Goal: Information Seeking & Learning: Learn about a topic

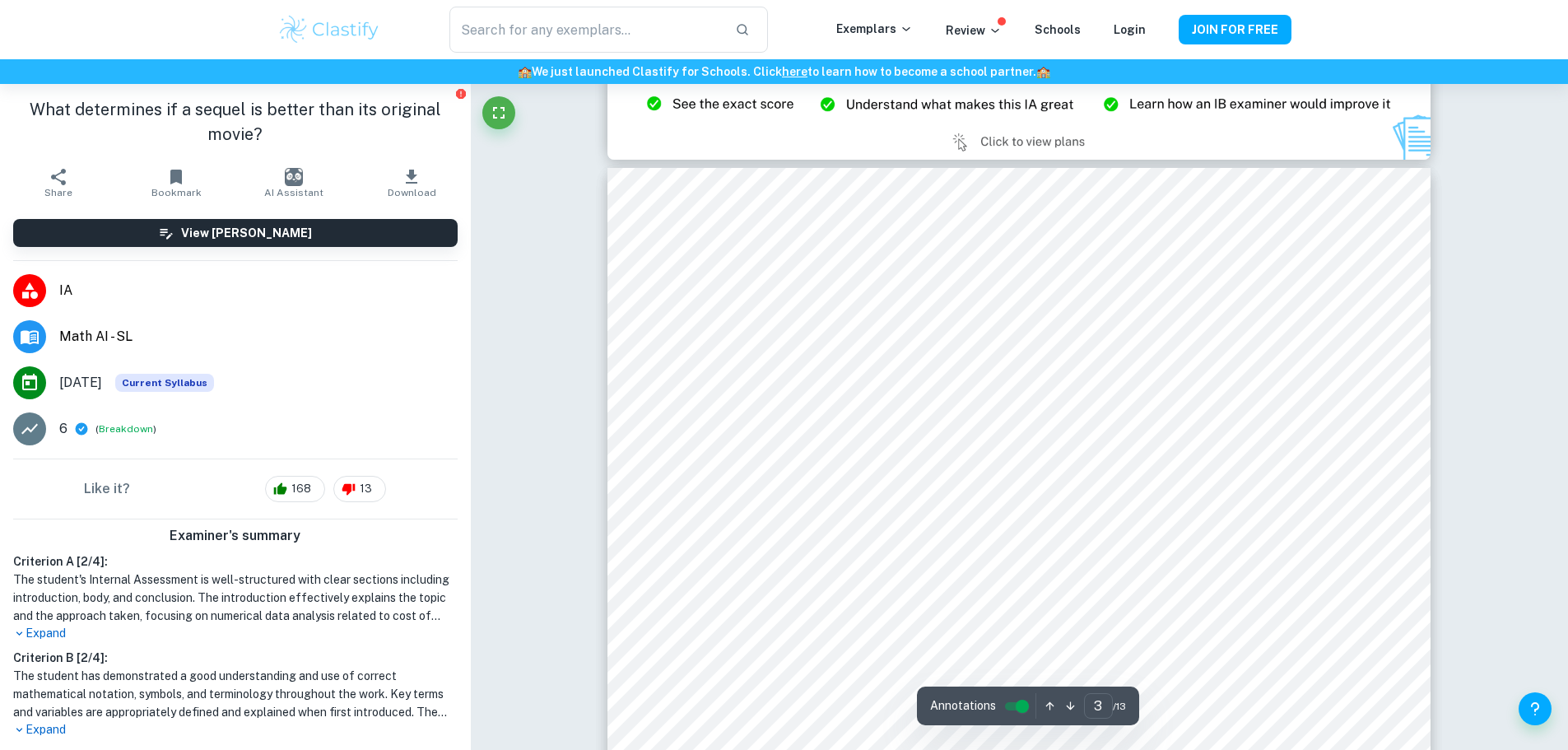
scroll to position [2343, 0]
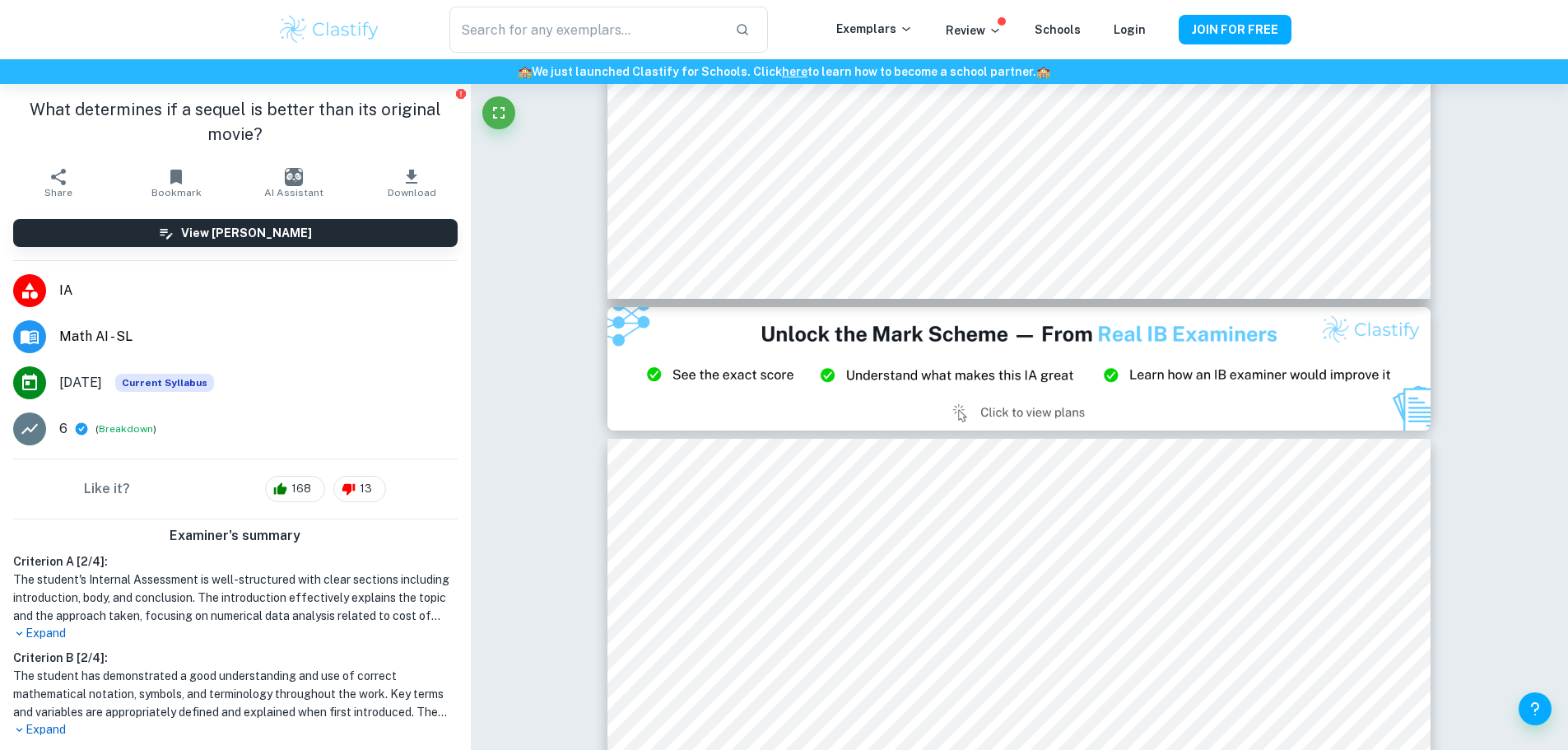
type input "2"
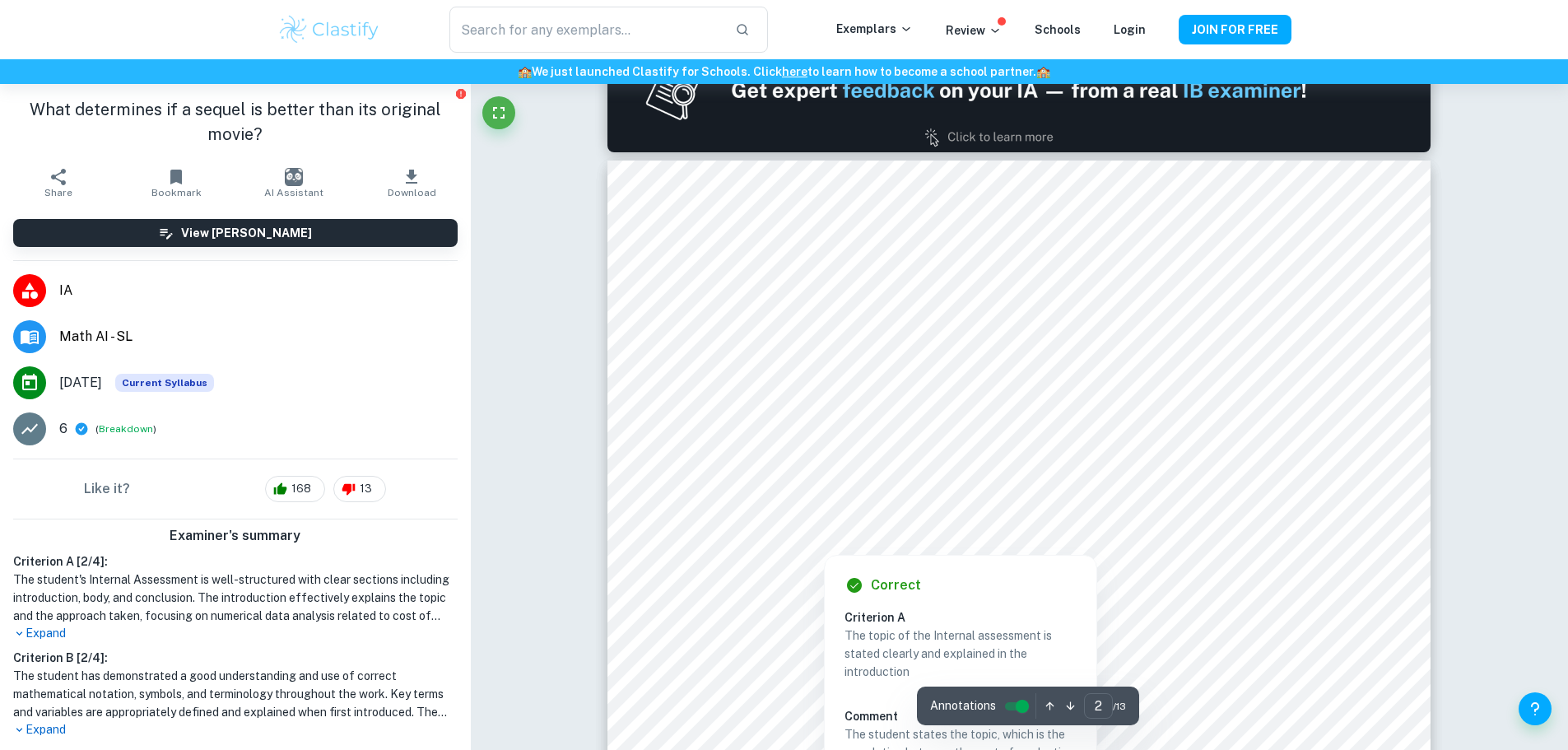
scroll to position [1144, 0]
drag, startPoint x: 729, startPoint y: 327, endPoint x: 842, endPoint y: 431, distance: 153.6
click at [729, 321] on div at bounding box center [1020, 326] width 629 height 32
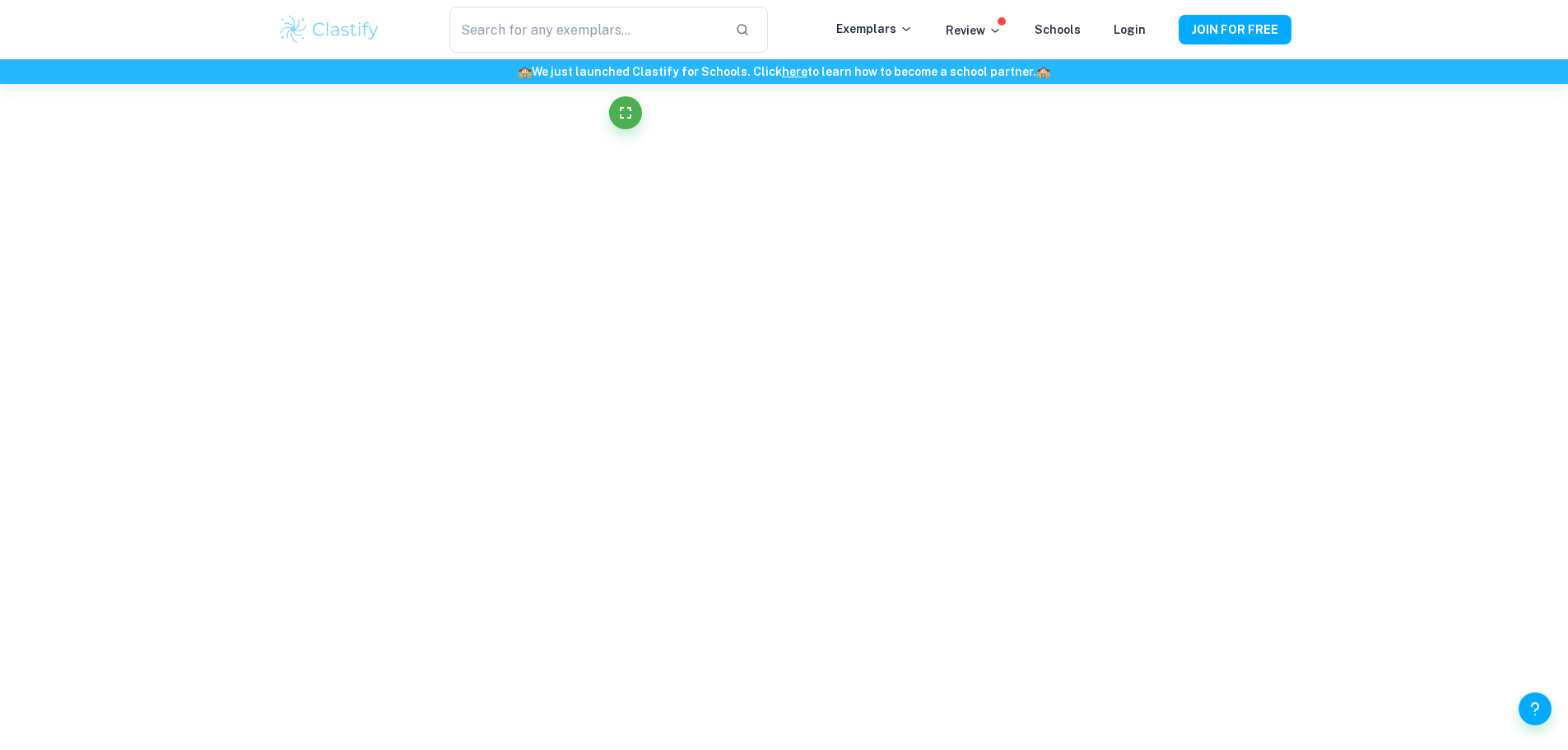
drag, startPoint x: 842, startPoint y: 431, endPoint x: 1020, endPoint y: 193, distance: 297.2
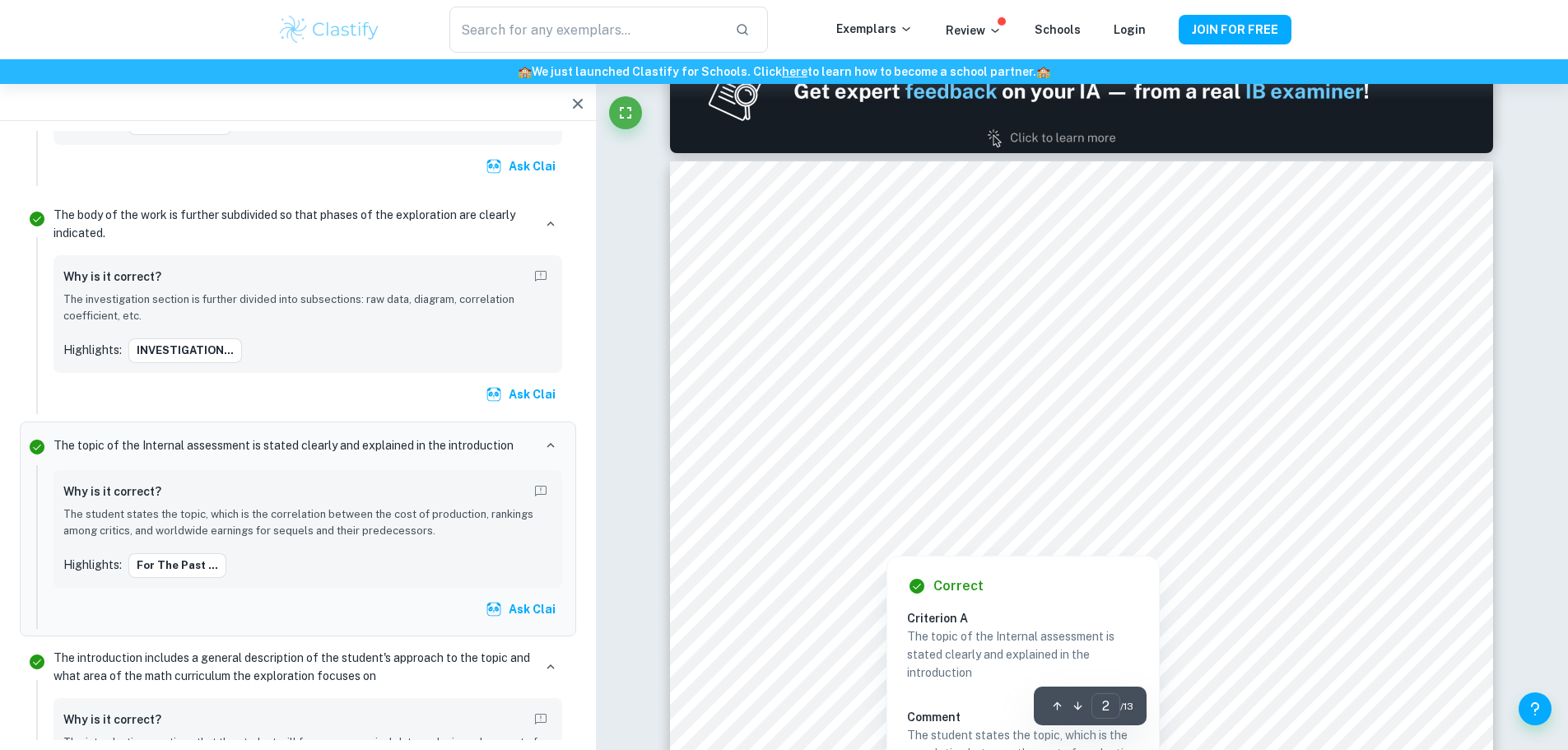
click at [1352, 468] on div at bounding box center [1082, 470] width 629 height 32
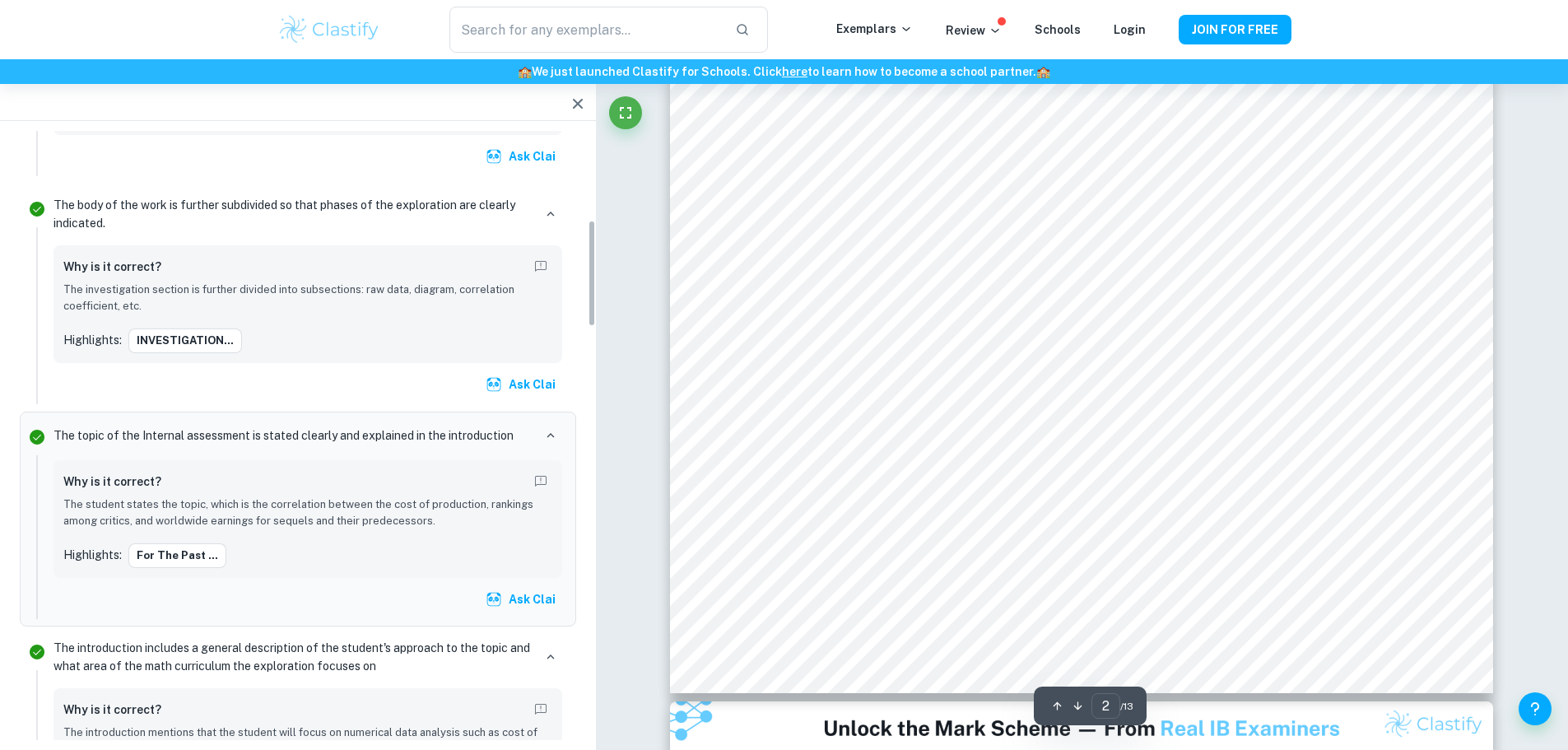
scroll to position [1678, 0]
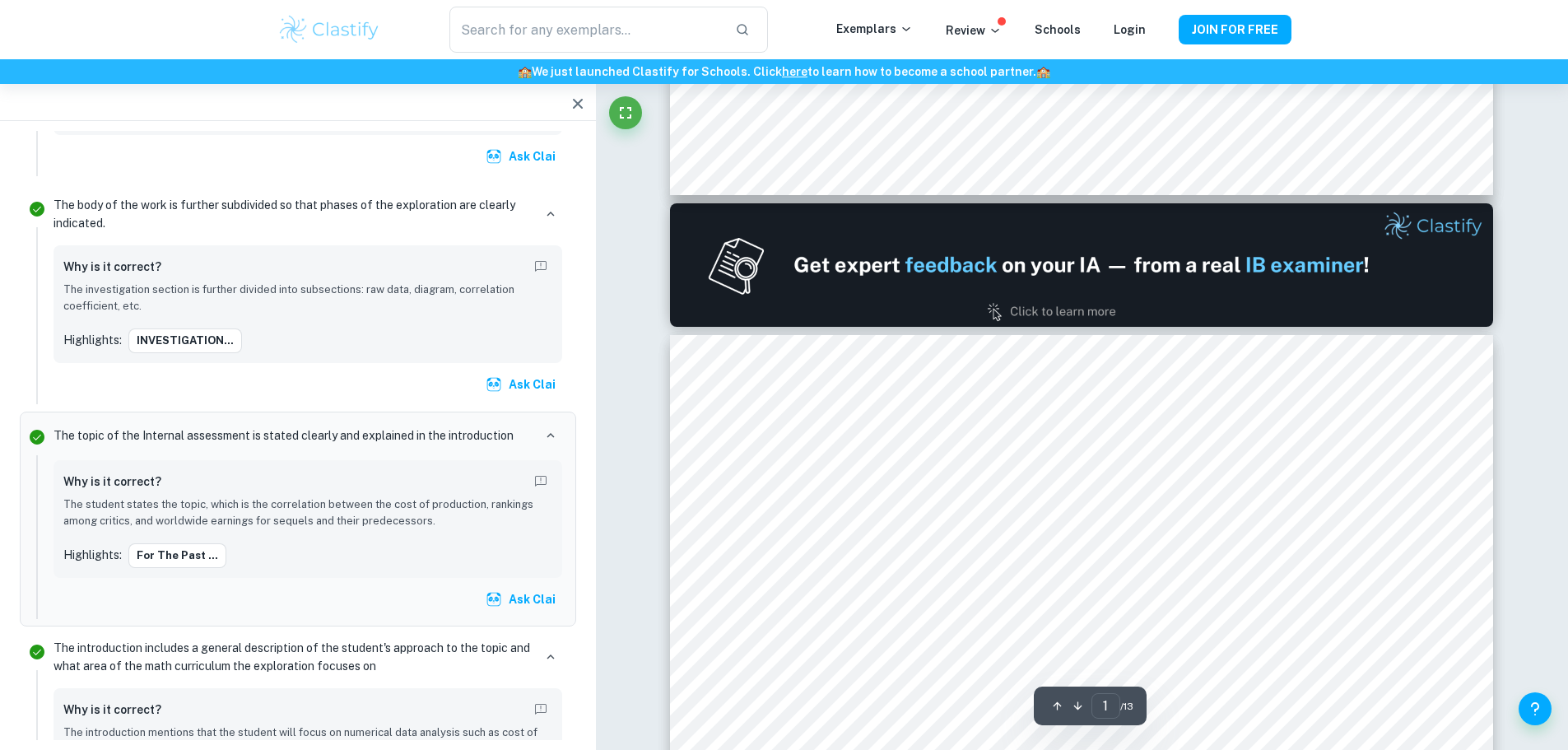
type input "2"
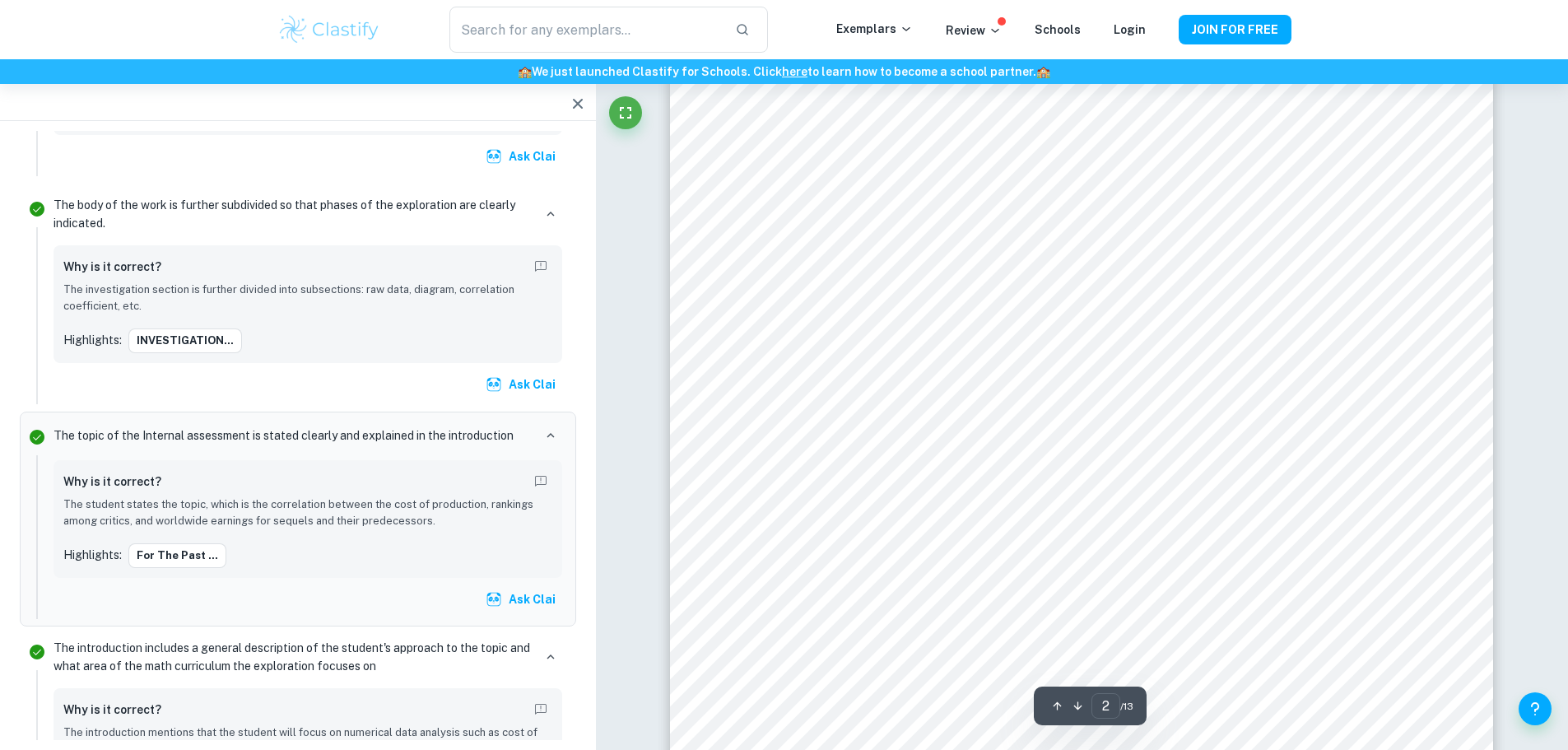
scroll to position [1304, 0]
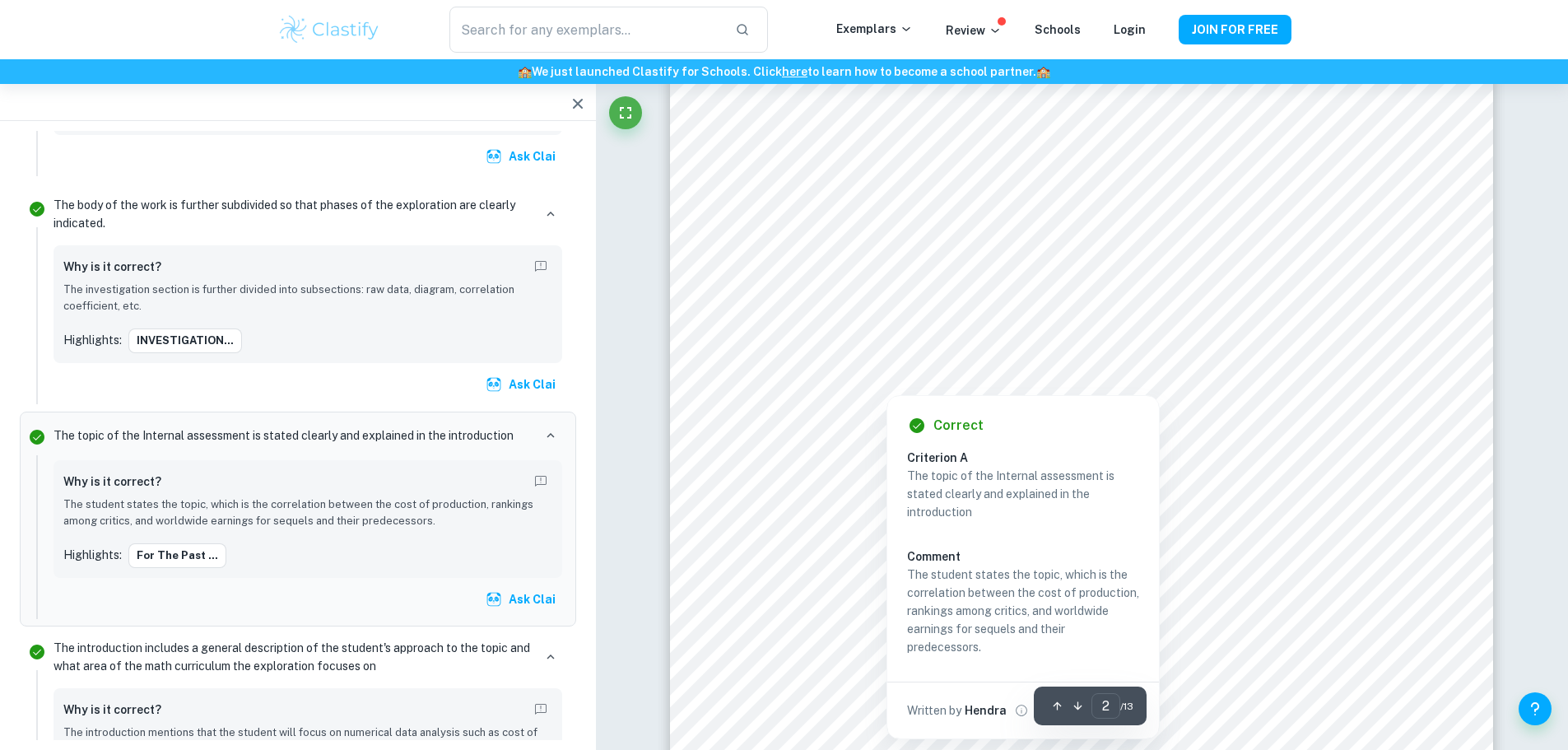
scroll to position [1484, 0]
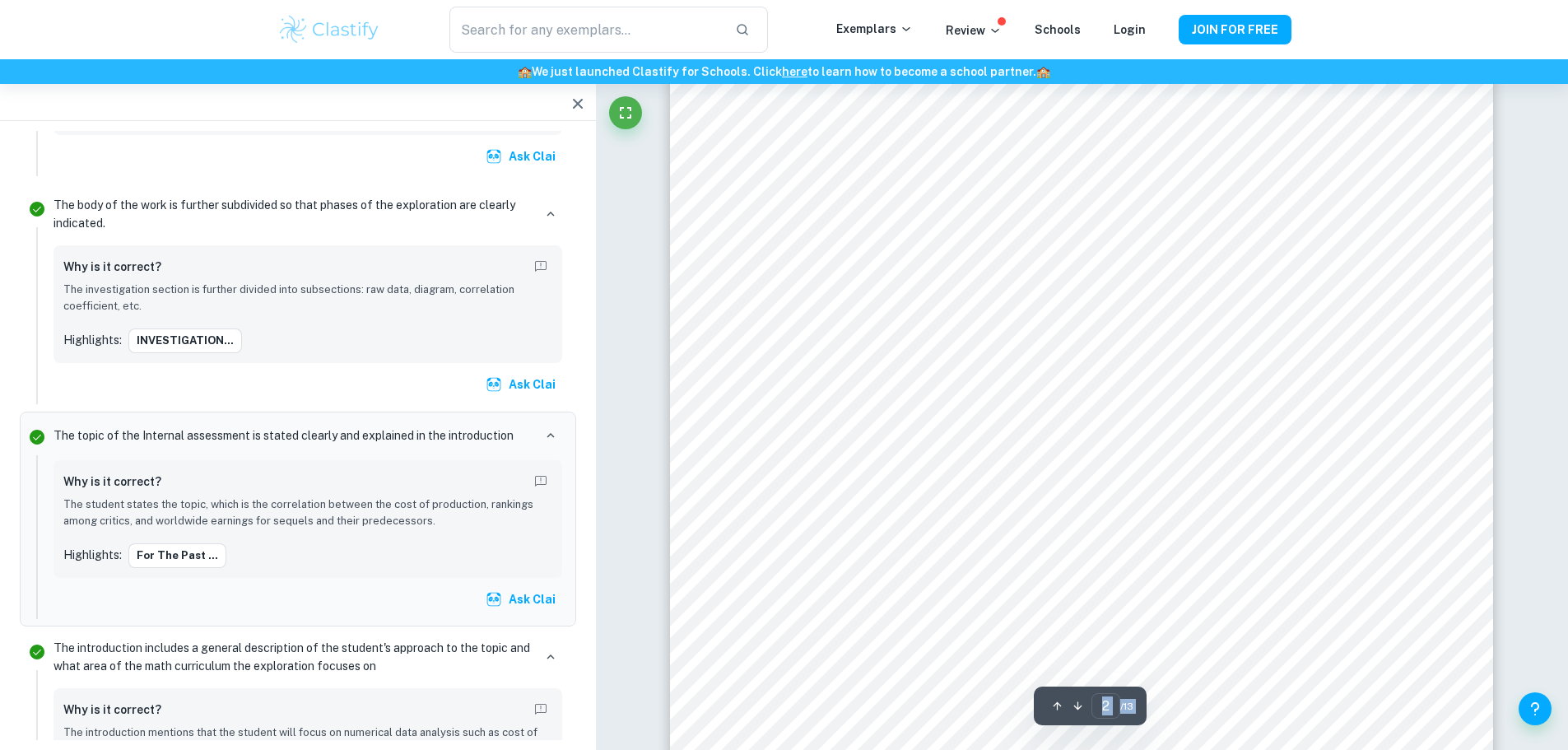
scroll to position [1375, 0]
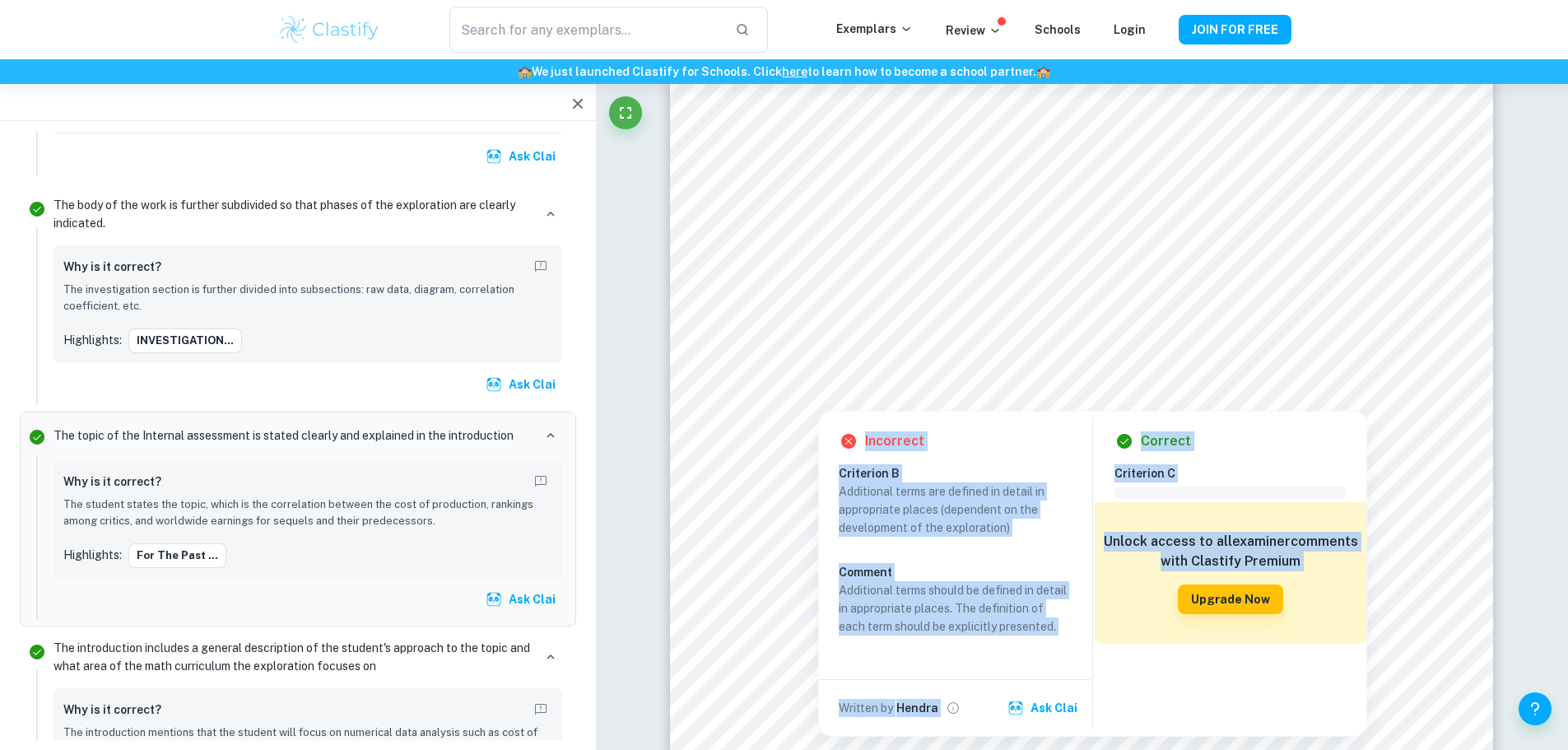
click at [973, 460] on div "Incorrect Criterion B Additional terms are defined in detail in appropriate pla…" at bounding box center [955, 574] width 272 height 324
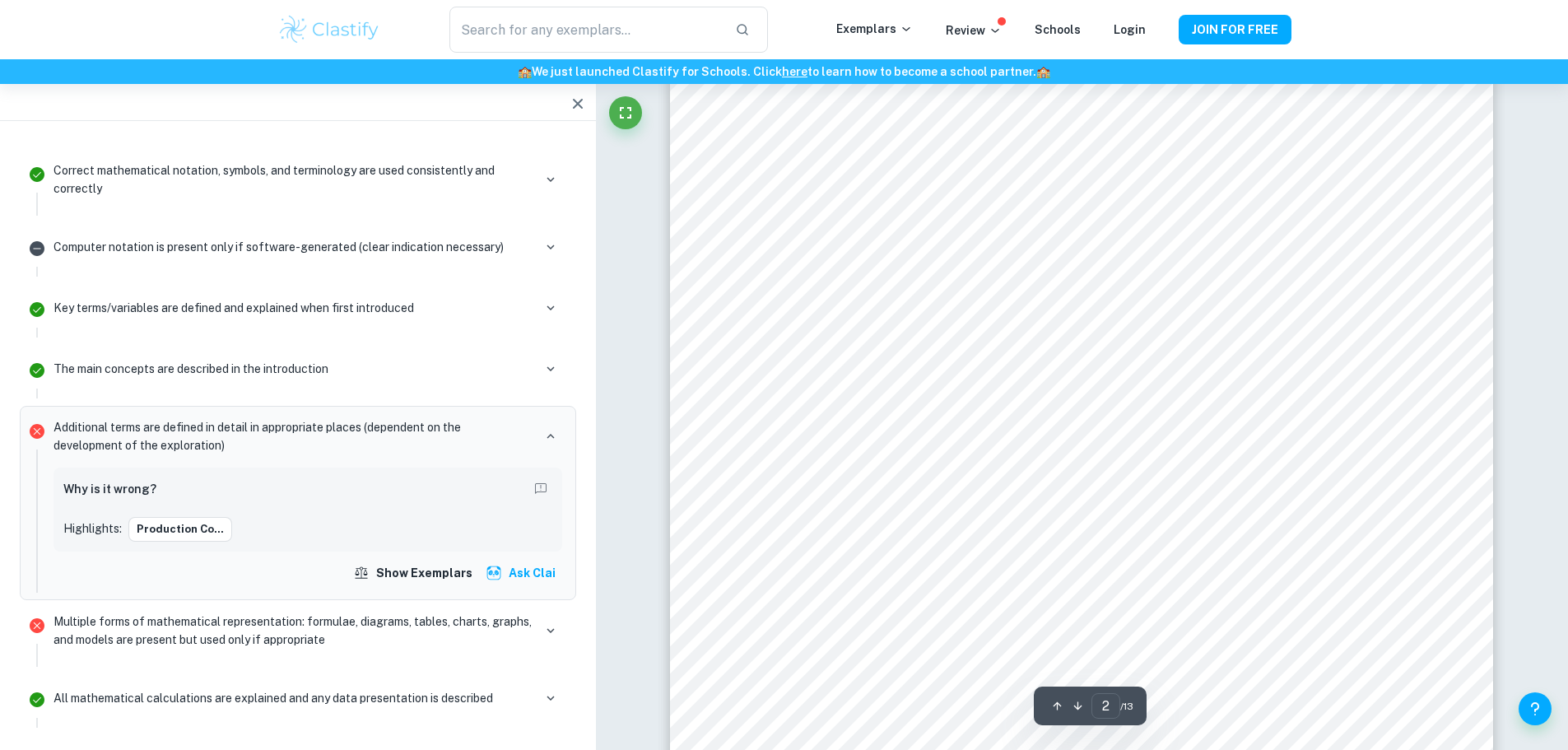
scroll to position [1555, 0]
